Goal: Task Accomplishment & Management: Manage account settings

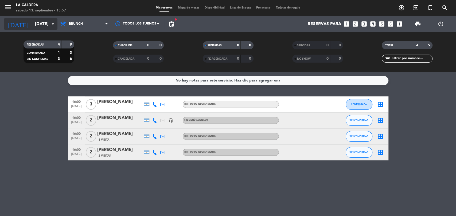
click at [50, 26] on icon "arrow_drop_down" at bounding box center [53, 24] width 6 height 6
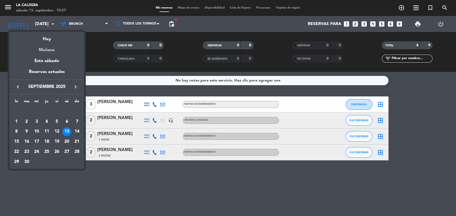
click at [49, 50] on div "Mañana" at bounding box center [46, 48] width 75 height 11
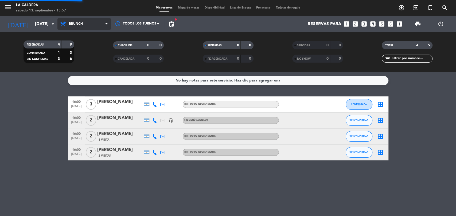
click at [92, 20] on span "Brunch" at bounding box center [83, 24] width 53 height 12
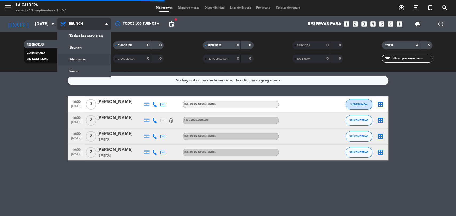
click at [88, 59] on filter-checkbox "RESERVADAS 4 9 CONFIRMADA 1 3 SIN CONFIRMAR 3 6" at bounding box center [48, 52] width 89 height 23
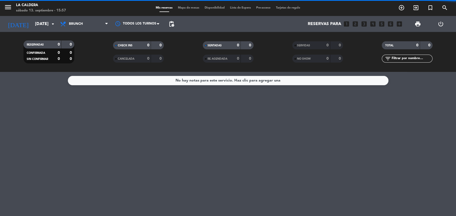
click at [94, 34] on div "RESERVADAS 0 0 CONFIRMADA 0 0 SIN CONFIRMAR 0 0 CHECK INS 0 0 CANCELADA 0 0 SEN…" at bounding box center [228, 52] width 456 height 40
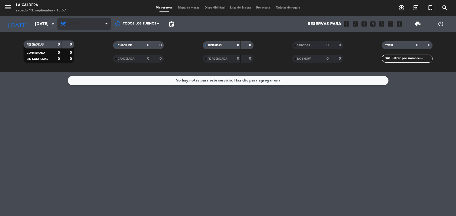
click at [91, 27] on span "Brunch" at bounding box center [83, 24] width 53 height 12
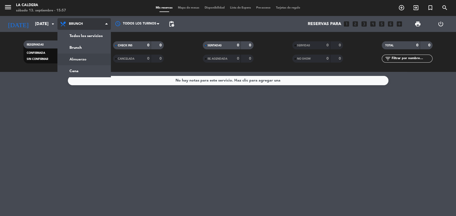
click at [93, 62] on div "menu La Caldera [DATE] 13. septiembre - 15:57 Mis reservas Mapa de mesas Dispon…" at bounding box center [228, 36] width 456 height 72
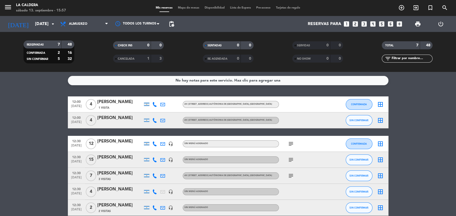
click at [125, 123] on div at bounding box center [119, 124] width 45 height 4
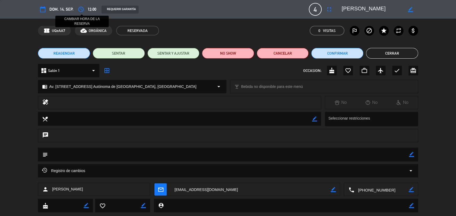
click at [81, 10] on icon "access_time" at bounding box center [81, 9] width 6 height 6
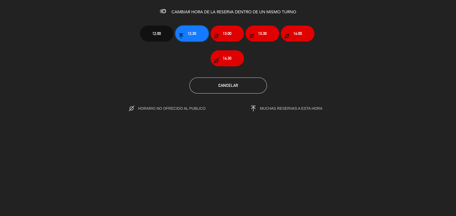
click at [201, 31] on button "12:30" at bounding box center [191, 34] width 33 height 16
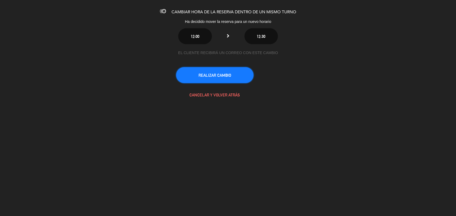
click at [234, 76] on button "REALIZAR CAMBIO" at bounding box center [214, 75] width 77 height 16
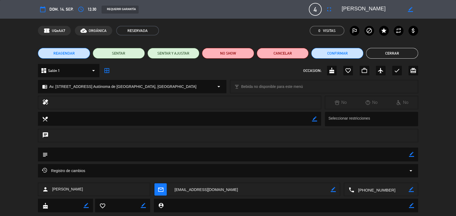
click at [416, 53] on button "Cerrar" at bounding box center [392, 53] width 52 height 11
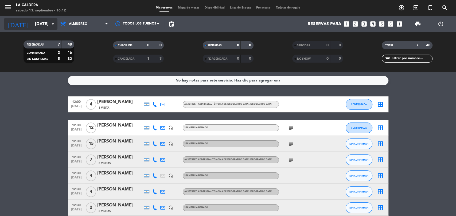
click at [50, 29] on input "[DATE]" at bounding box center [60, 24] width 56 height 10
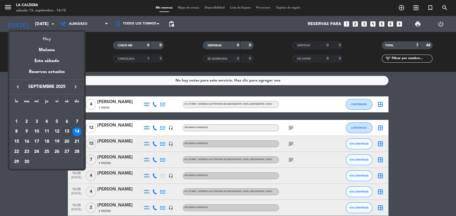
click at [53, 37] on div "Hoy" at bounding box center [46, 37] width 75 height 11
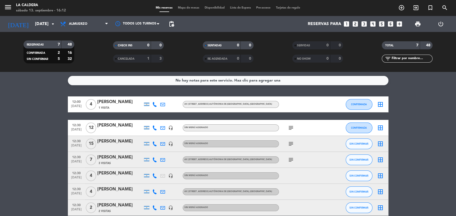
type input "[DATE]"
click at [74, 34] on div "RESERVADAS 7 48 CONFIRMADA 2 16 SIN CONFIRMAR 5 32 CHECK INS 0 0 CANCELADA 1 3 …" at bounding box center [228, 52] width 456 height 40
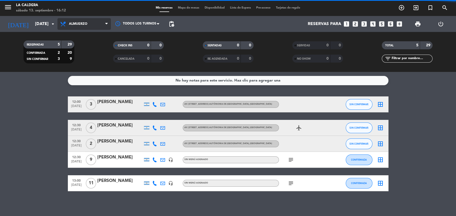
click at [74, 29] on span "Almuerzo" at bounding box center [83, 24] width 53 height 12
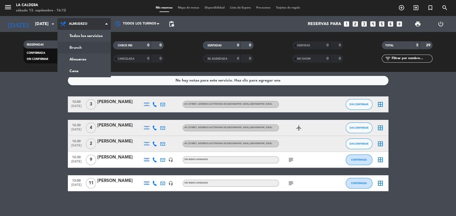
click at [75, 46] on div "menu La Caldera [DATE] 13. septiembre - 16:12 Mis reservas Mapa de mesas Dispon…" at bounding box center [228, 36] width 456 height 72
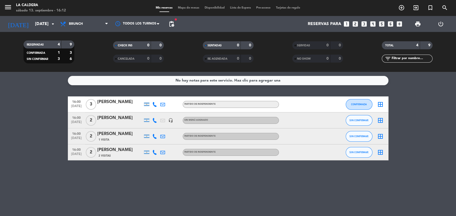
drag, startPoint x: 202, startPoint y: 92, endPoint x: 4, endPoint y: 107, distance: 198.6
click at [4, 107] on bookings-row "16:00 [DATE] 3 [PERSON_NAME] Partido de independiente CONFIRMADA border_all 16:…" at bounding box center [228, 129] width 456 height 64
